Goal: Information Seeking & Learning: Learn about a topic

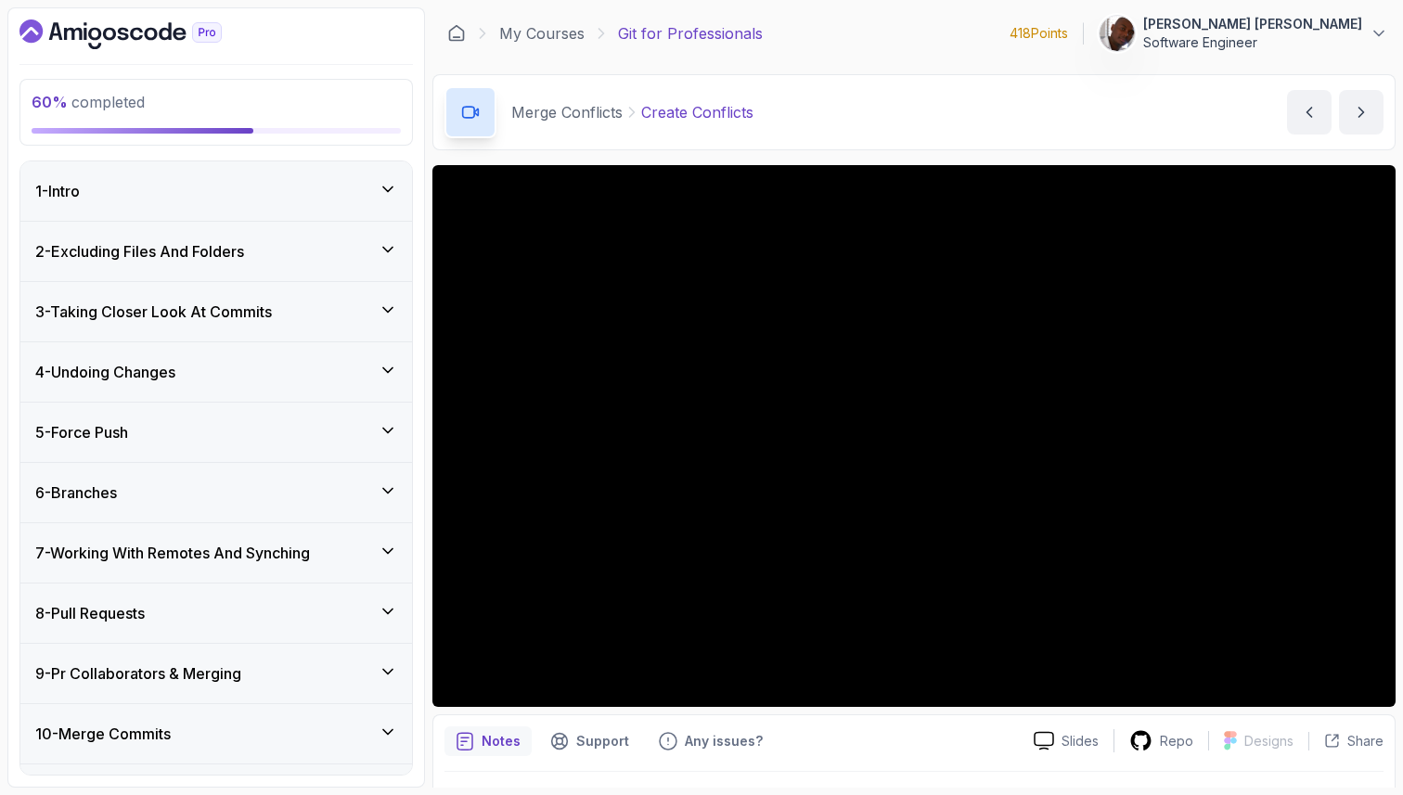
scroll to position [637, 0]
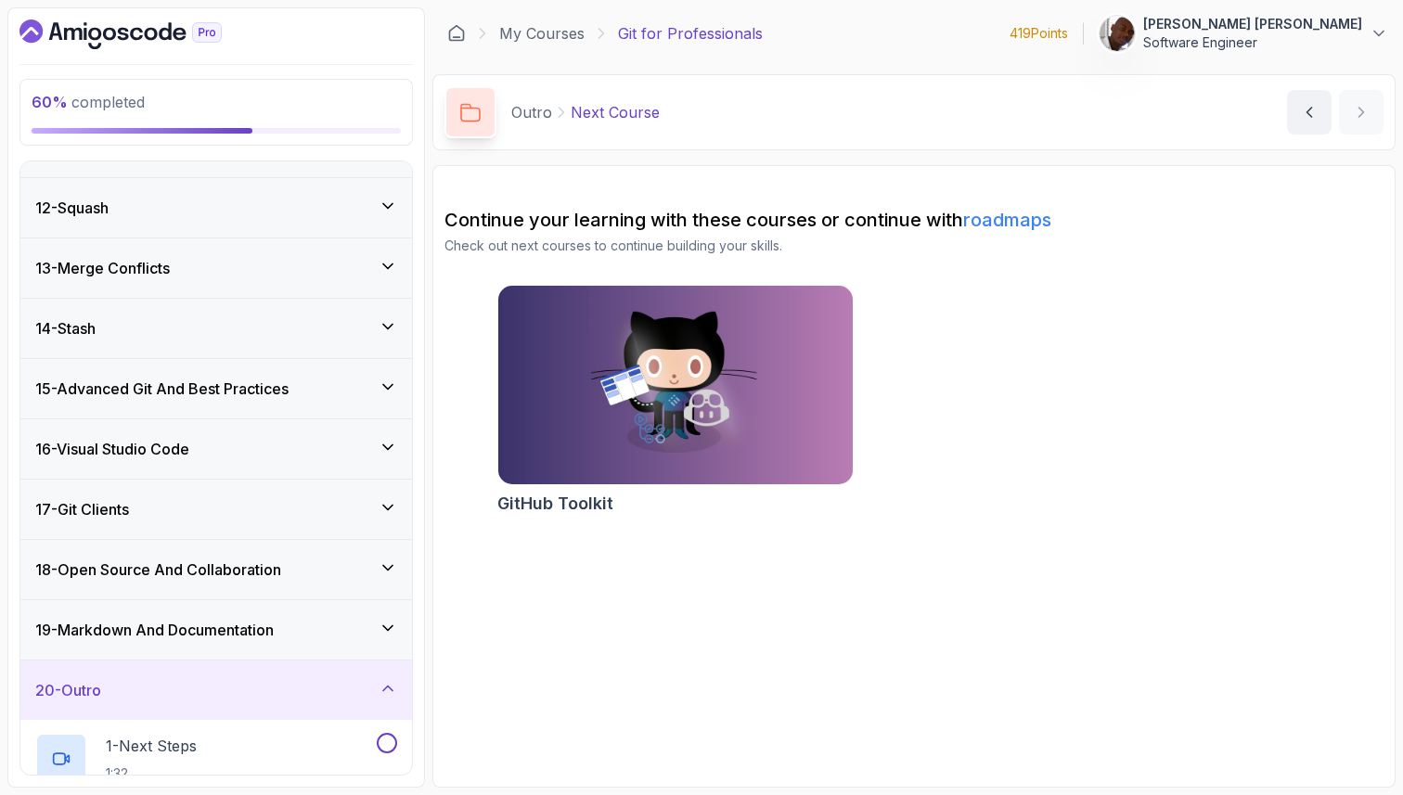
scroll to position [826, 0]
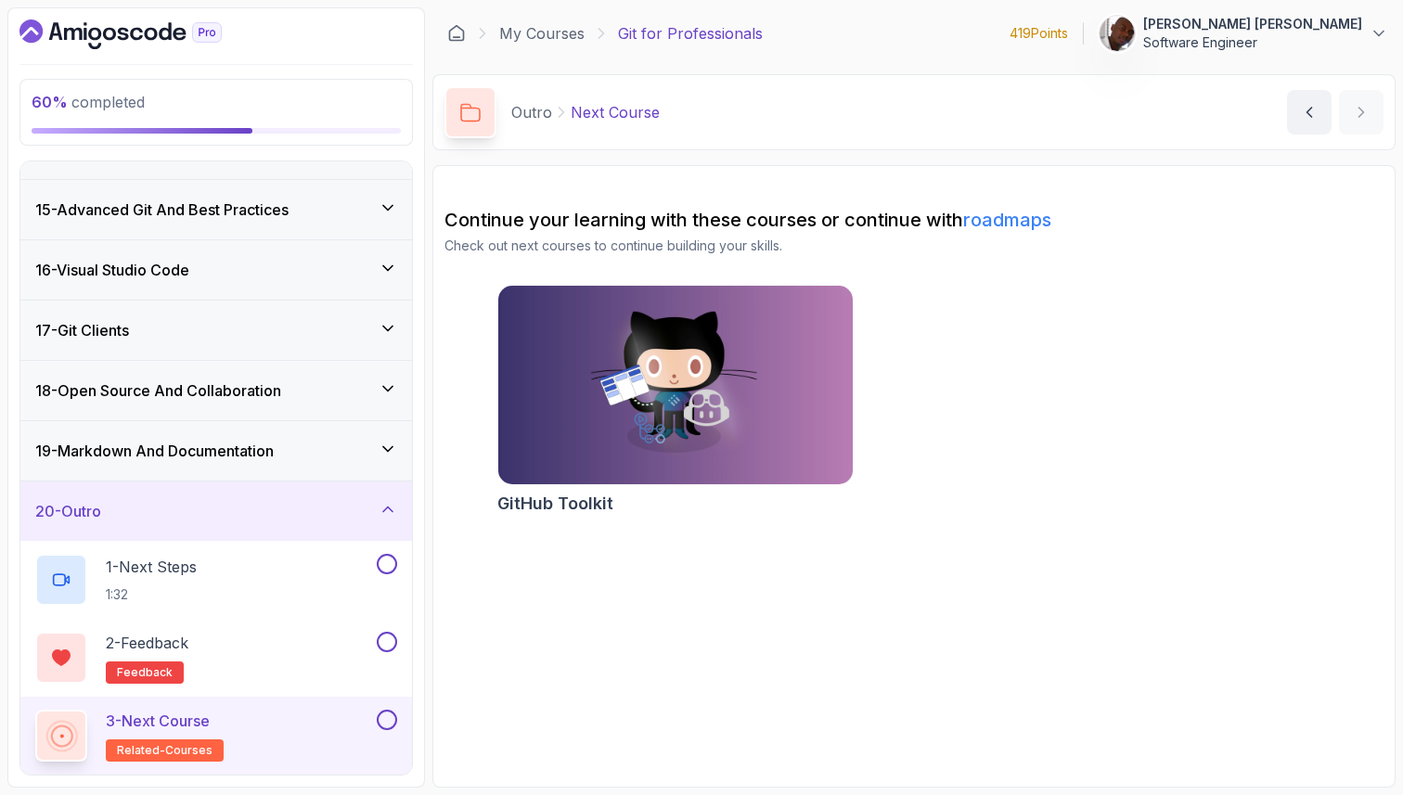
click at [204, 335] on div "17 - Git Clients" at bounding box center [216, 330] width 362 height 22
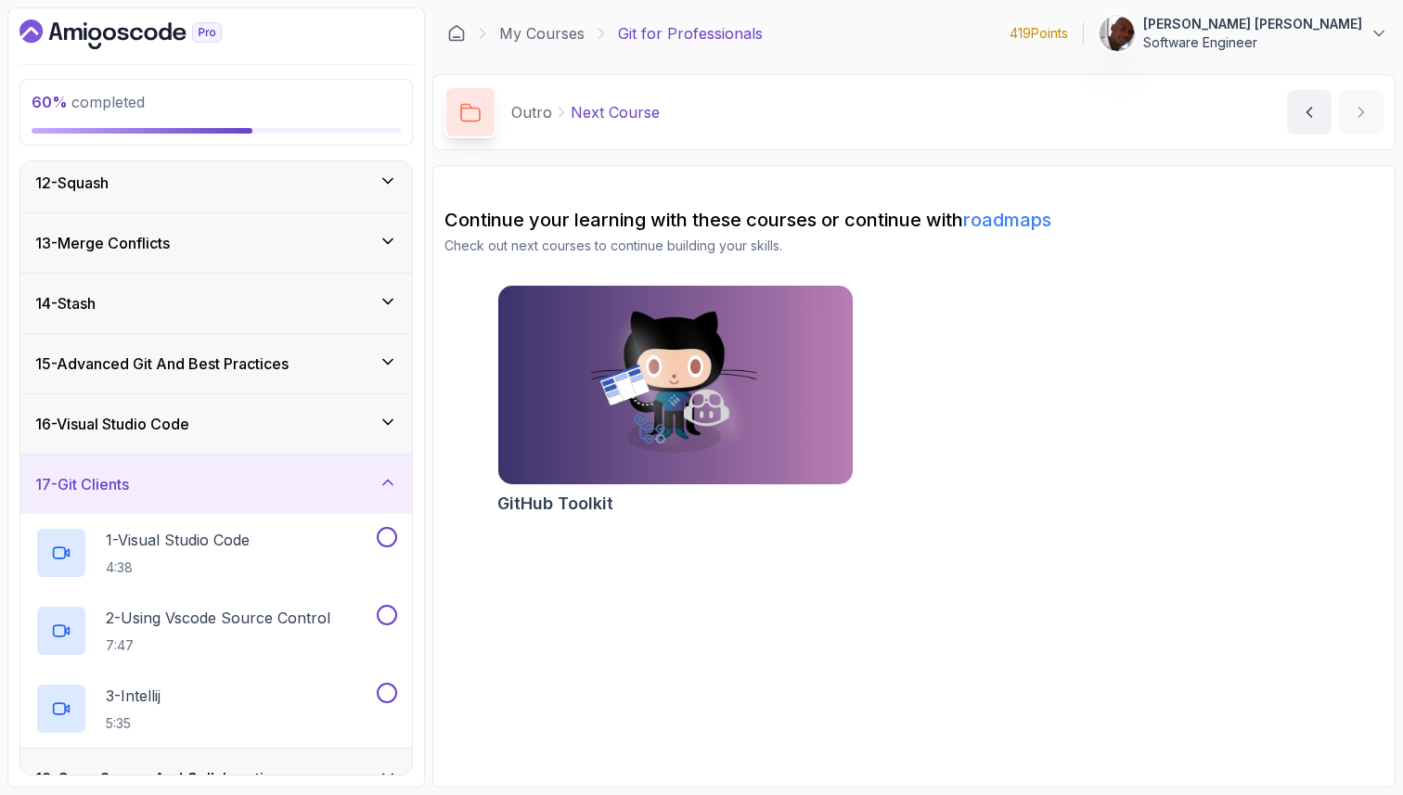
scroll to position [639, 0]
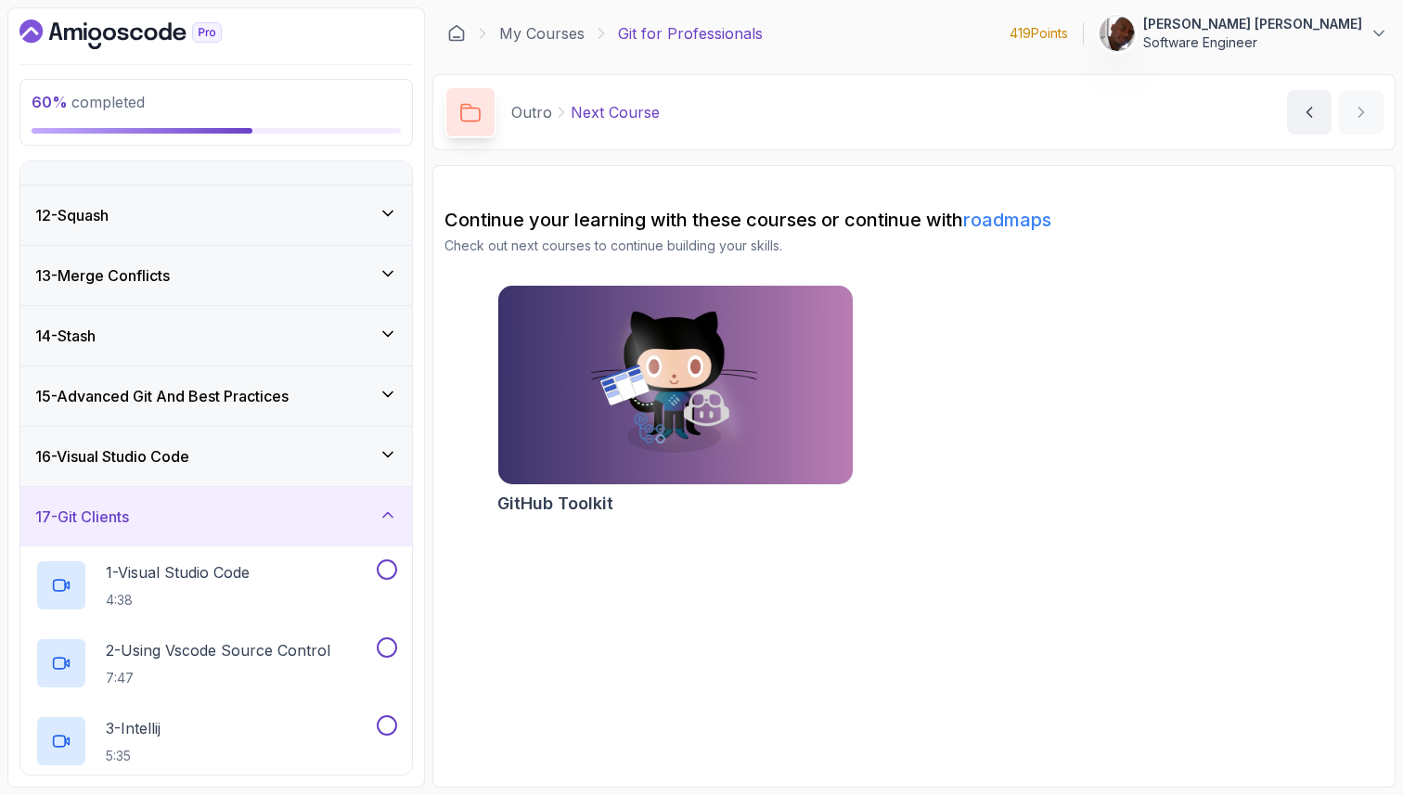
click at [187, 290] on div "13 - Merge Conflicts" at bounding box center [216, 275] width 392 height 59
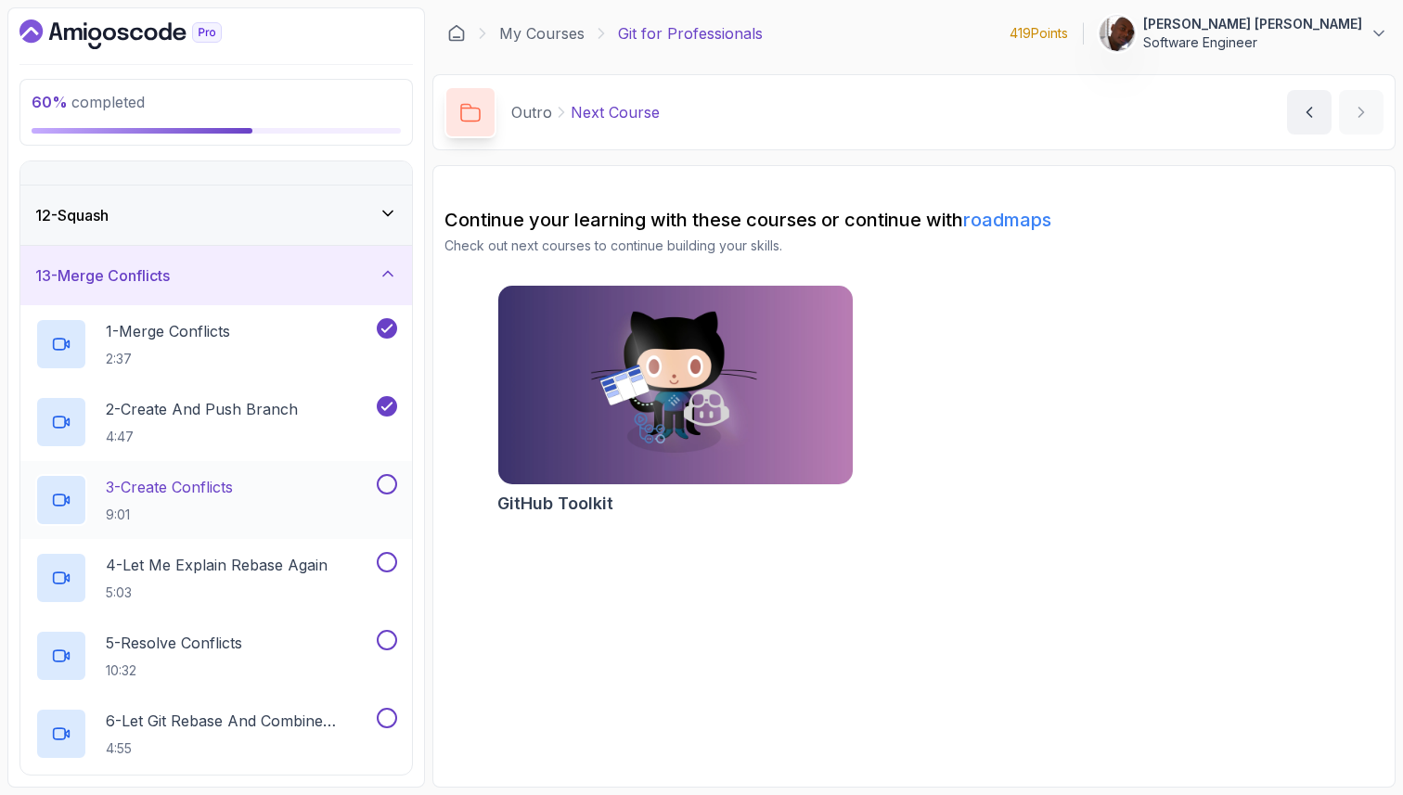
click at [252, 494] on div "3 - Create Conflicts 9:01" at bounding box center [204, 500] width 338 height 52
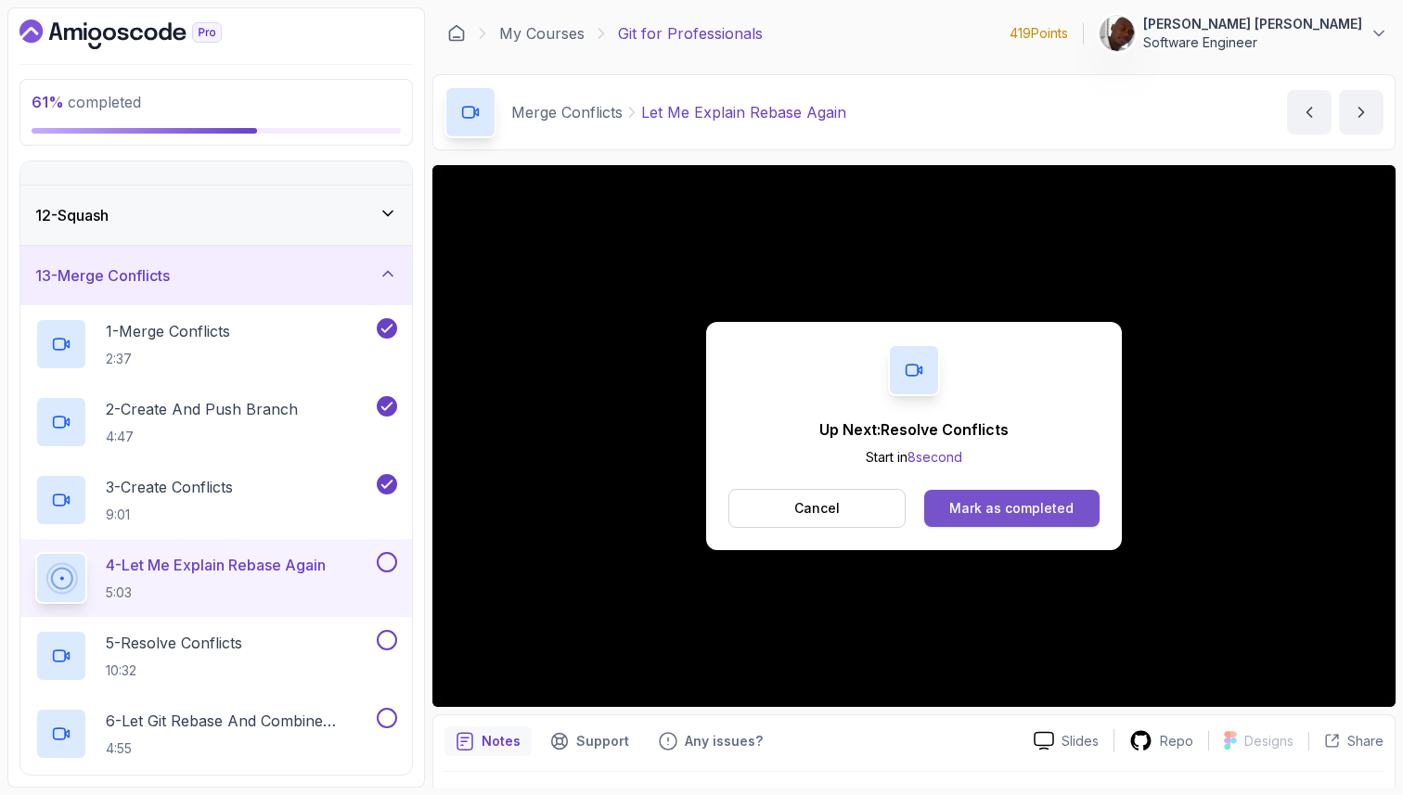
click at [1055, 496] on button "Mark as completed" at bounding box center [1011, 508] width 175 height 37
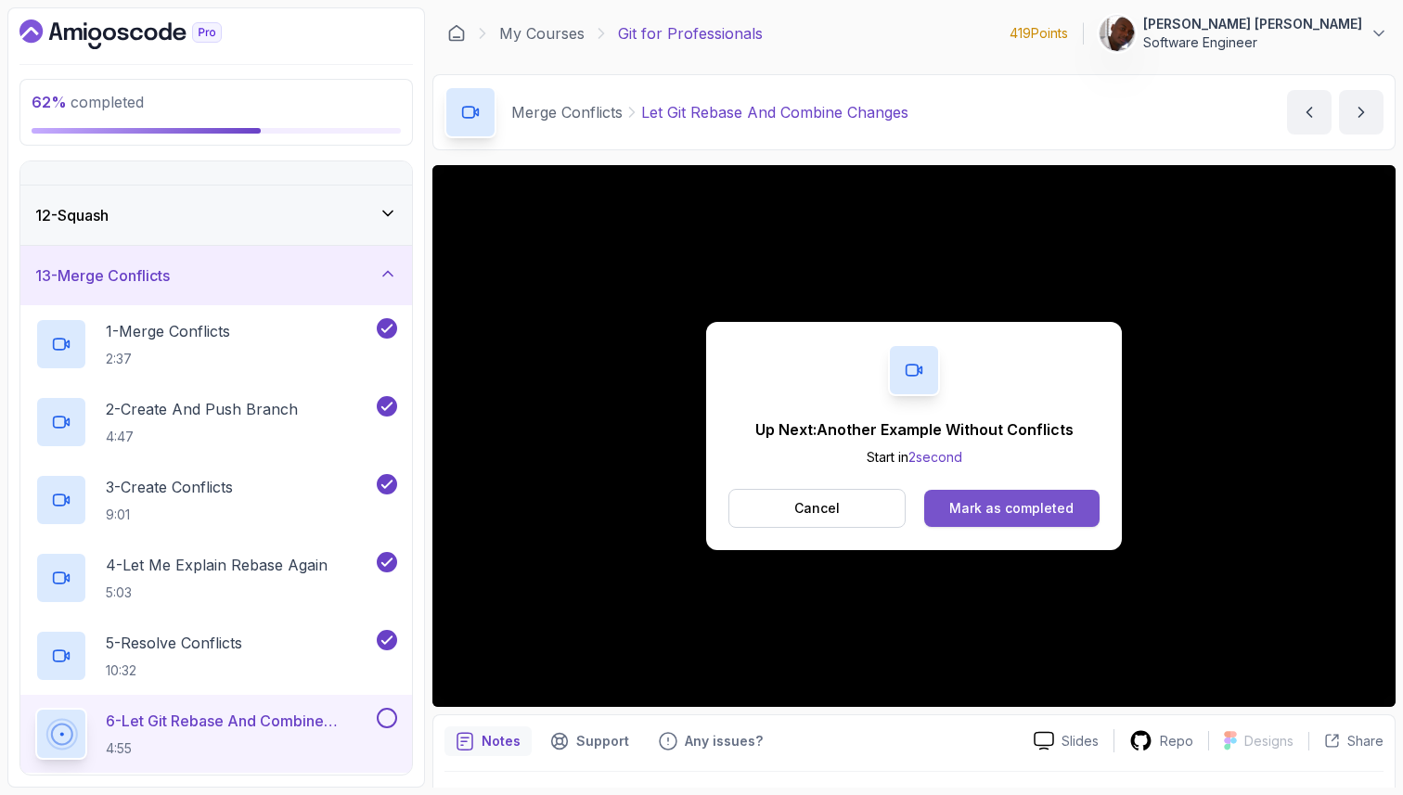
click at [970, 510] on div "Mark as completed" at bounding box center [1011, 508] width 124 height 19
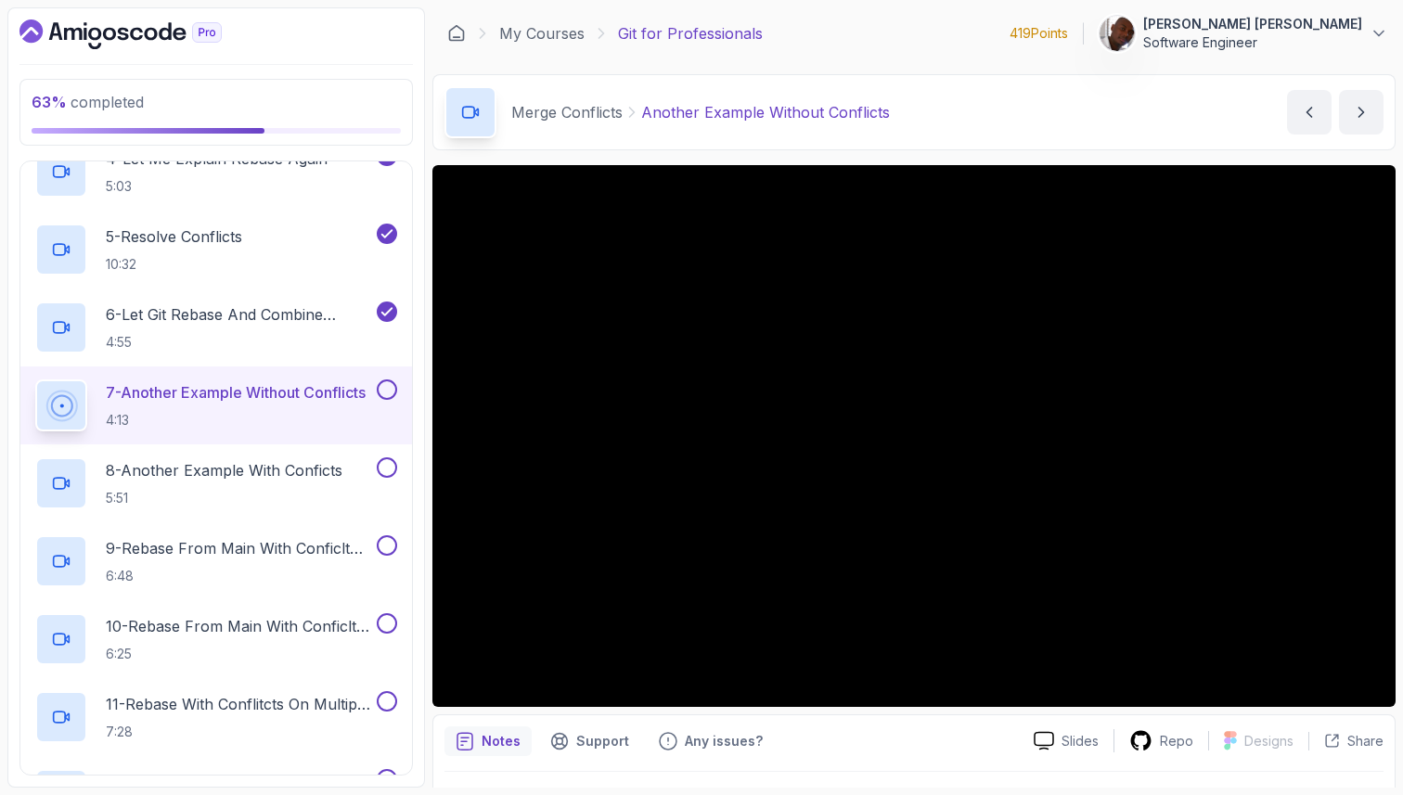
scroll to position [1026, 0]
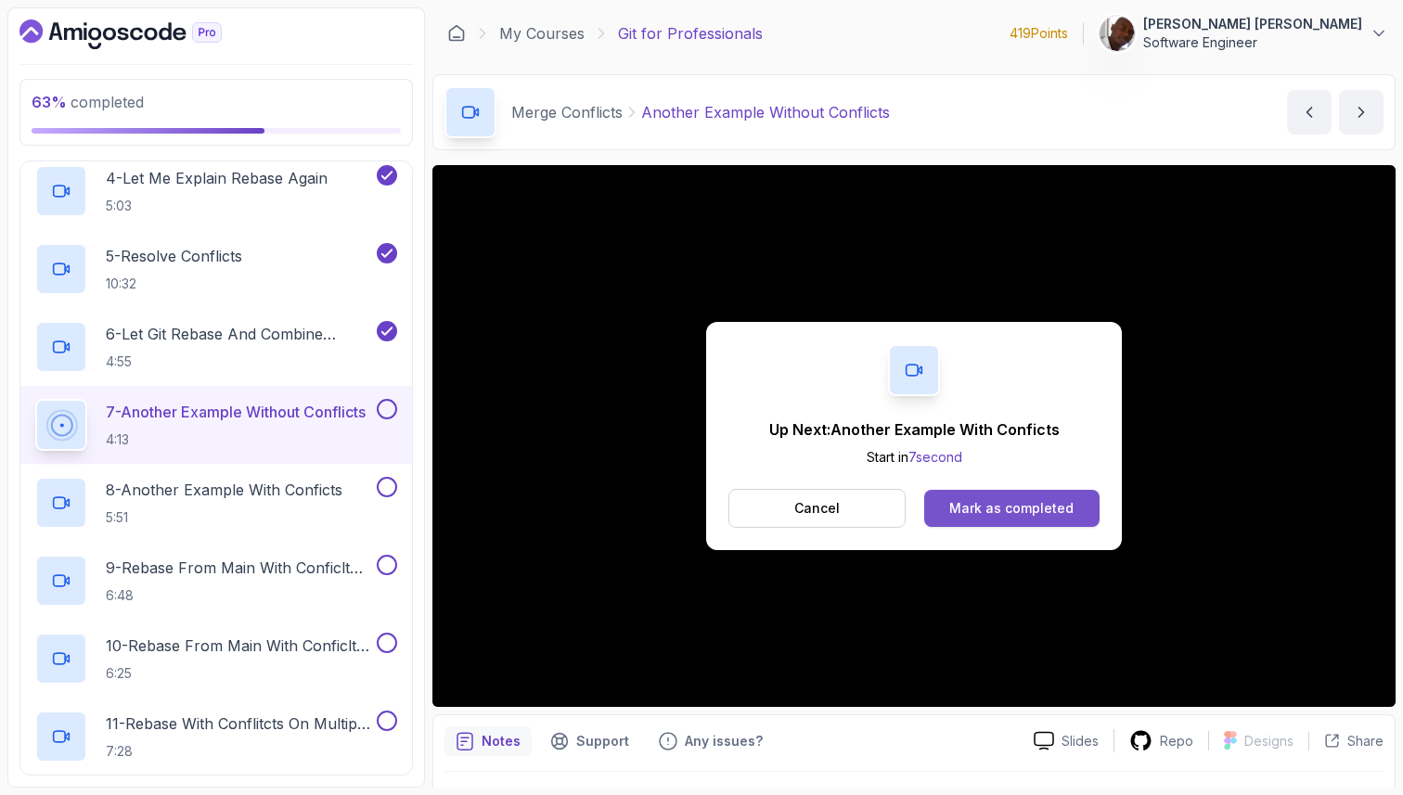
click at [1046, 514] on div "Mark as completed" at bounding box center [1011, 508] width 124 height 19
